Goal: Use online tool/utility: Utilize a website feature to perform a specific function

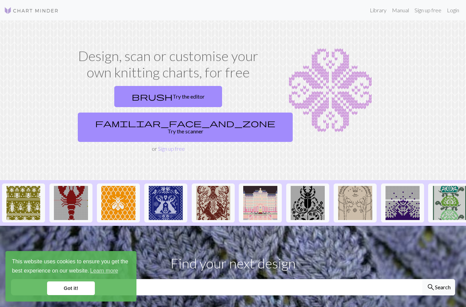
click at [114, 96] on link "brush Try the editor" at bounding box center [168, 96] width 108 height 21
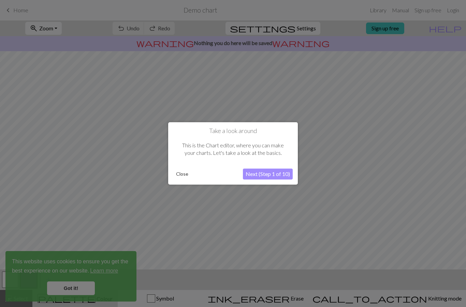
click at [252, 174] on button "Next (Step 1 of 10)" at bounding box center [268, 174] width 50 height 11
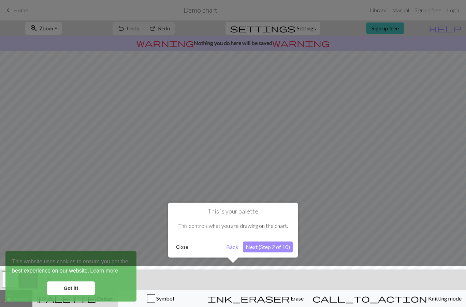
click at [62, 287] on div at bounding box center [233, 288] width 472 height 44
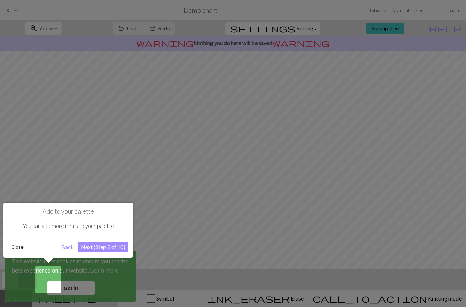
click at [65, 242] on button "Back" at bounding box center [68, 246] width 18 height 11
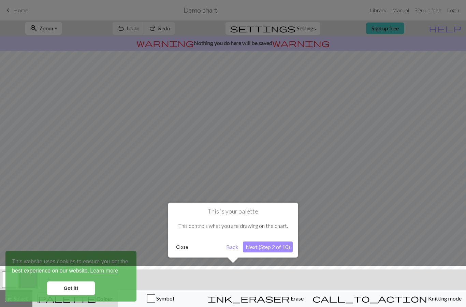
click at [260, 244] on button "Next (Step 2 of 10)" at bounding box center [268, 246] width 50 height 11
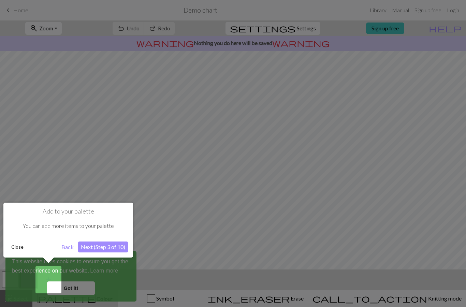
click at [30, 172] on div at bounding box center [233, 153] width 466 height 307
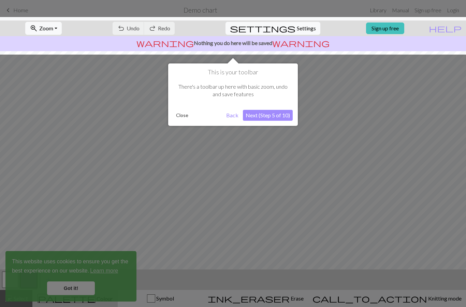
click at [34, 185] on div at bounding box center [233, 153] width 466 height 307
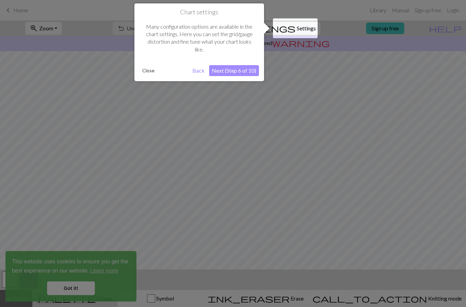
click at [33, 184] on div at bounding box center [233, 153] width 466 height 307
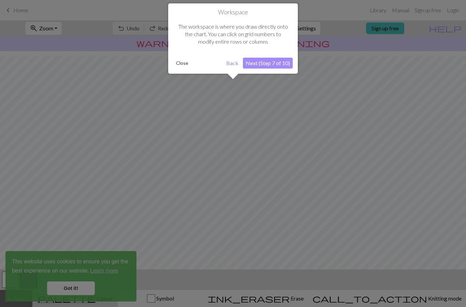
scroll to position [31, 0]
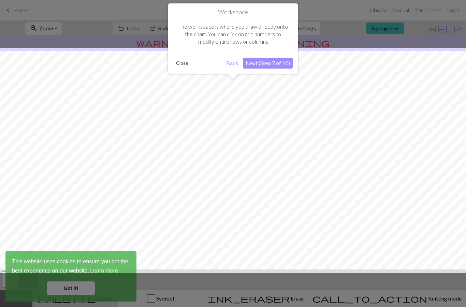
click at [34, 186] on div at bounding box center [233, 160] width 472 height 225
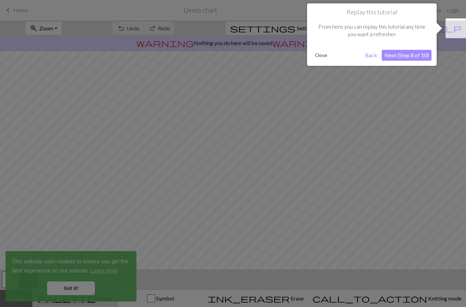
click at [33, 185] on div at bounding box center [233, 153] width 466 height 307
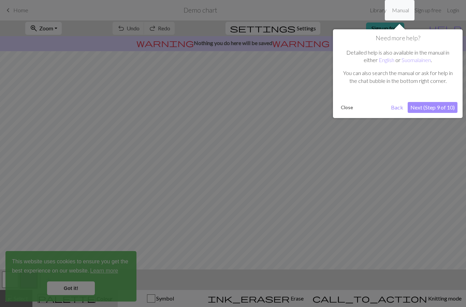
click at [30, 182] on div at bounding box center [233, 153] width 466 height 307
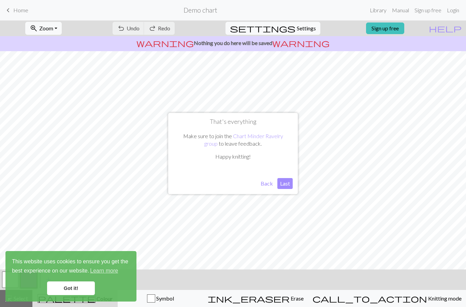
click at [283, 184] on button "Last" at bounding box center [284, 183] width 15 height 11
click at [192, 293] on button "Symbol" at bounding box center [161, 298] width 86 height 17
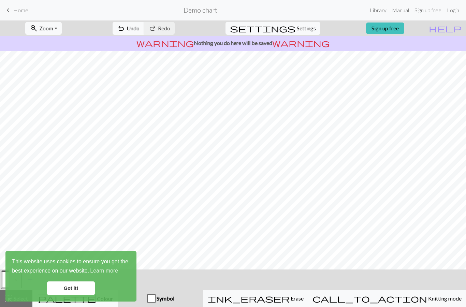
click at [178, 295] on div "Symbol" at bounding box center [160, 298] width 77 height 8
click at [184, 293] on button "Symbol" at bounding box center [160, 298] width 85 height 17
click at [174, 296] on span "Symbol" at bounding box center [164, 298] width 19 height 6
click at [390, 299] on span "call_to_action" at bounding box center [369, 298] width 115 height 10
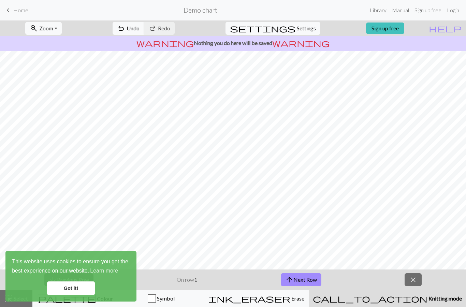
click at [302, 285] on button "arrow_upward Next Row" at bounding box center [301, 279] width 41 height 13
click at [297, 282] on button "arrow_upward Next Row" at bounding box center [301, 279] width 41 height 13
click at [297, 281] on button "arrow_upward Next Row" at bounding box center [301, 279] width 41 height 13
click at [297, 278] on button "arrow_upward Next Row" at bounding box center [301, 279] width 41 height 13
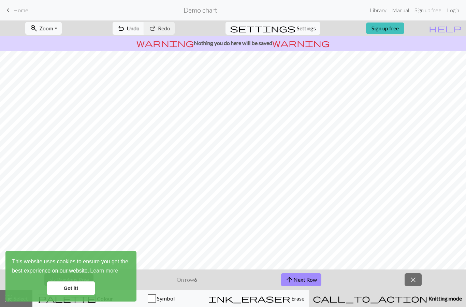
click at [297, 279] on button "arrow_upward Next Row" at bounding box center [301, 279] width 41 height 13
click at [297, 278] on button "arrow_upward Next Row" at bounding box center [301, 279] width 41 height 13
click at [295, 275] on button "arrow_upward Next Row" at bounding box center [301, 279] width 41 height 13
click at [296, 276] on button "arrow_upward Next Row" at bounding box center [301, 279] width 41 height 13
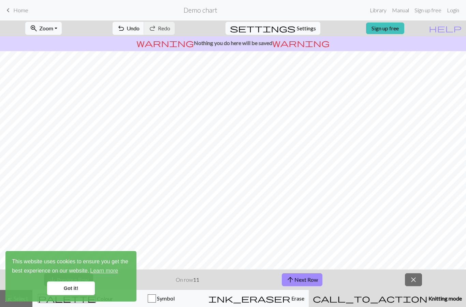
click at [296, 275] on button "arrow_upward Next Row" at bounding box center [302, 279] width 41 height 13
click at [295, 278] on button "arrow_upward Next Row" at bounding box center [302, 279] width 41 height 13
click at [414, 278] on span "close" at bounding box center [413, 280] width 8 height 10
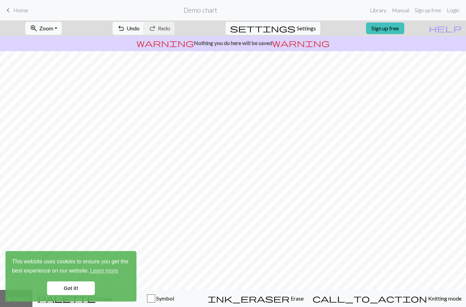
click at [288, 25] on span "settings" at bounding box center [262, 29] width 65 height 10
select select "aran"
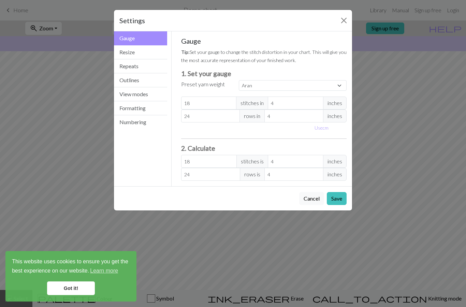
click at [128, 88] on button "View modes" at bounding box center [140, 94] width 53 height 14
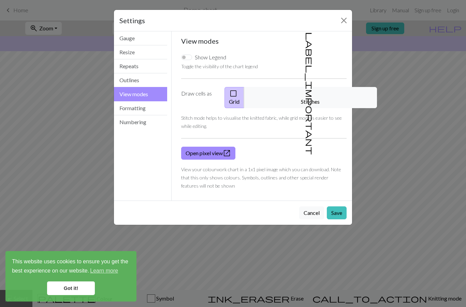
click at [293, 90] on button "label_important Stitches" at bounding box center [310, 97] width 133 height 21
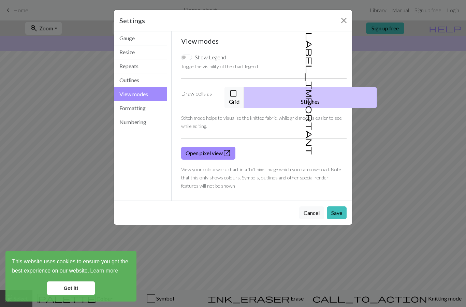
click at [244, 99] on button "check_box_outline_blank Grid" at bounding box center [234, 97] width 20 height 21
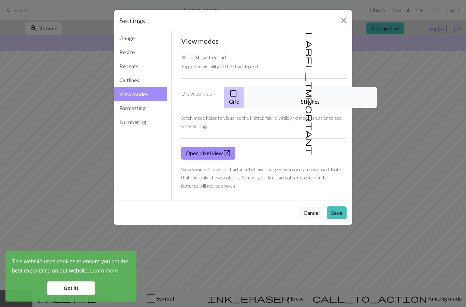
click at [310, 93] on button "label_important Stitches" at bounding box center [310, 97] width 133 height 21
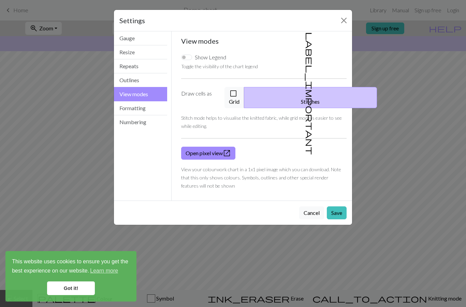
click at [124, 106] on button "Formatting" at bounding box center [140, 108] width 53 height 14
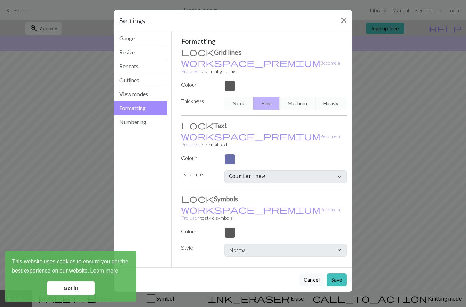
click at [33, 126] on div "Settings Formatting Gauge Resize Repeats Outlines View modes Formatting Numberi…" at bounding box center [233, 153] width 466 height 307
